Goal: Find specific page/section: Find specific page/section

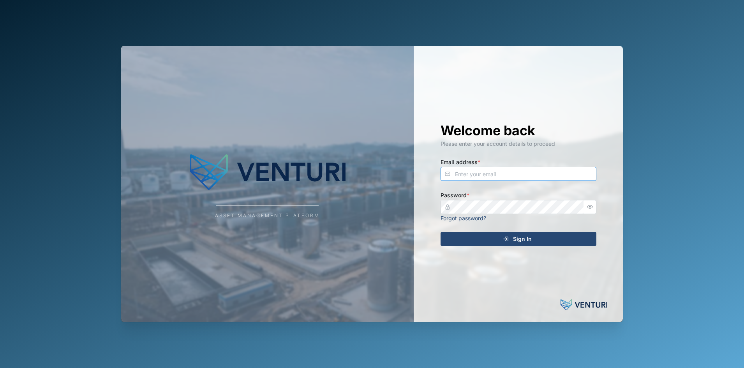
type input "[EMAIL_ADDRESS][DOMAIN_NAME]"
click at [462, 241] on div "Sign In" at bounding box center [516, 238] width 143 height 13
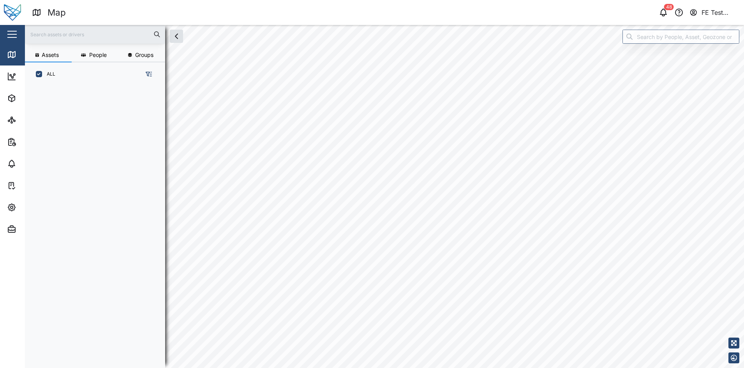
scroll to position [271, 120]
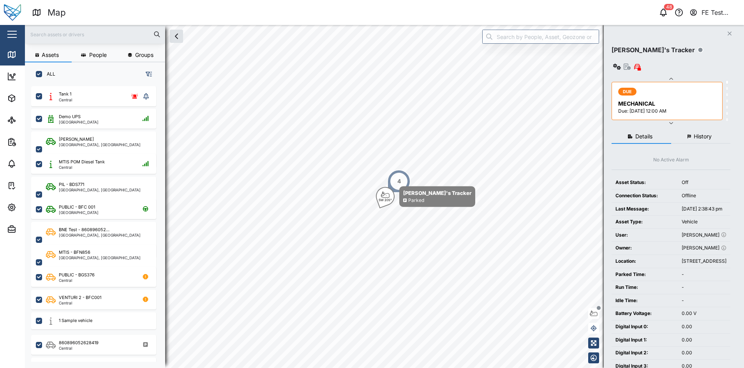
click at [17, 38] on button "button" at bounding box center [11, 34] width 13 height 13
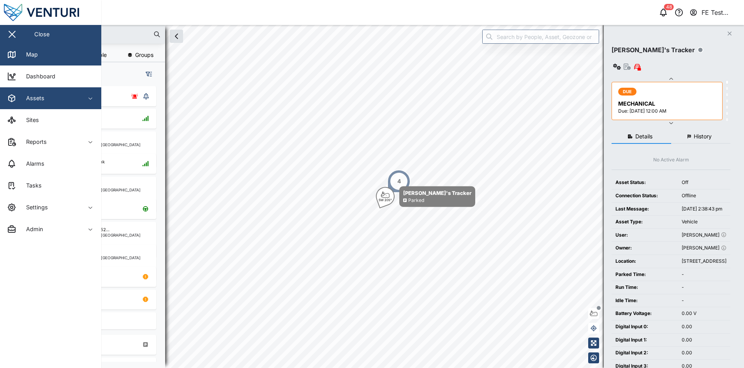
click at [53, 100] on div "Assets" at bounding box center [42, 97] width 71 height 9
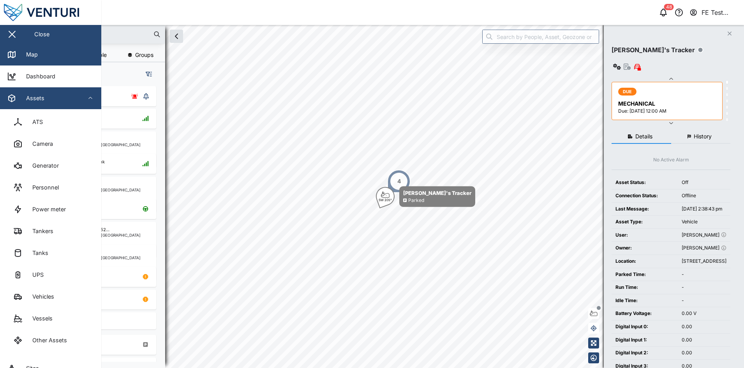
click at [57, 106] on span "Assets" at bounding box center [42, 98] width 71 height 22
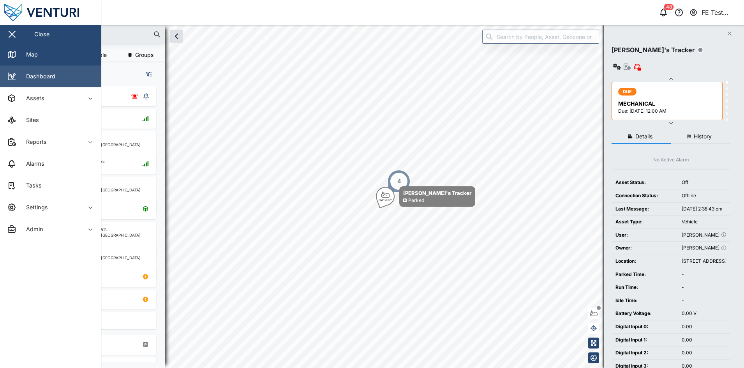
click at [72, 79] on link "Dashboard" at bounding box center [50, 76] width 101 height 22
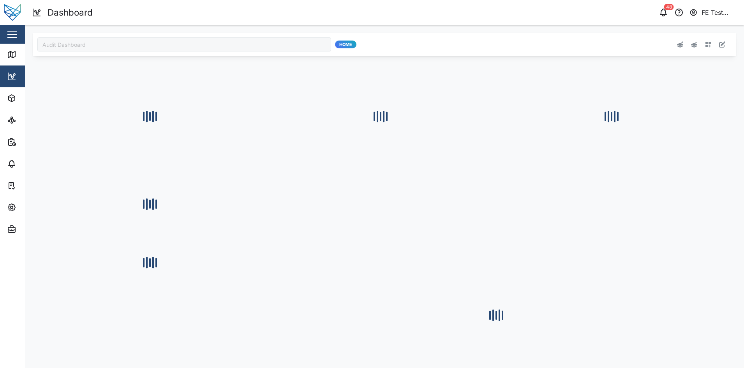
click at [135, 42] on input "Audit Dashboard" at bounding box center [184, 44] width 294 height 14
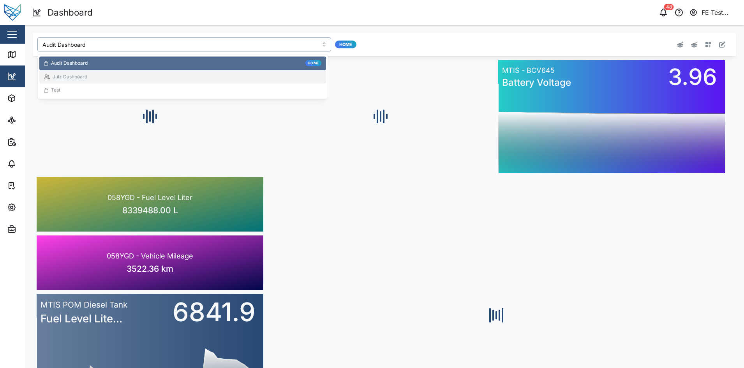
click at [117, 81] on div "Julz Dashboard" at bounding box center [182, 77] width 287 height 14
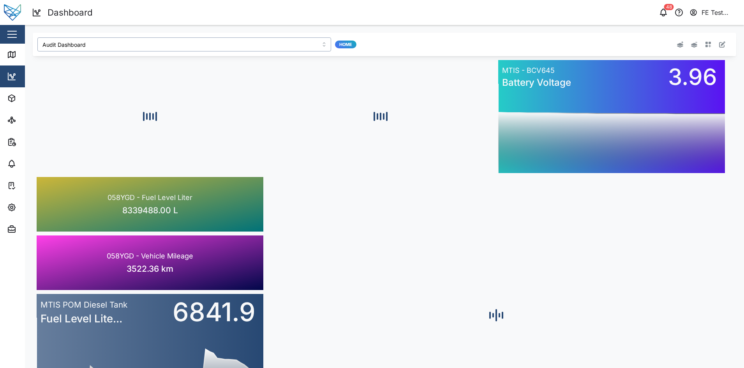
type input "Julz Dashboard"
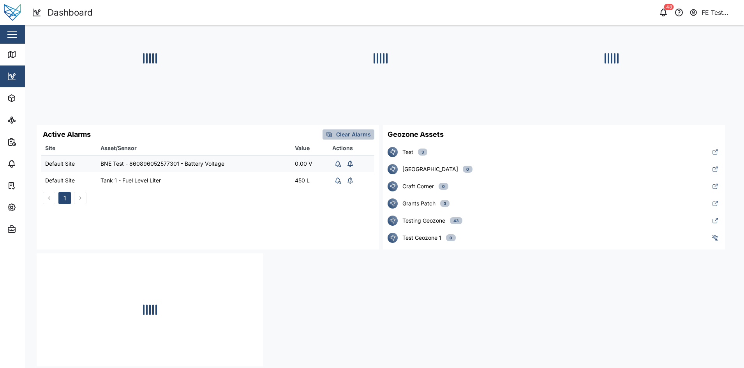
scroll to position [238, 0]
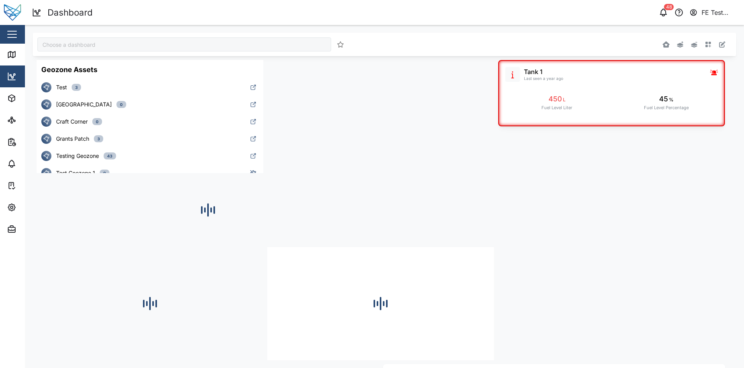
type input "Julz Dashboard"
